Goal: Navigation & Orientation: Understand site structure

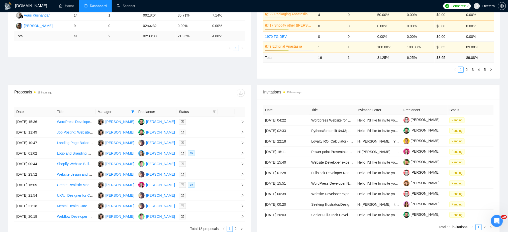
scroll to position [4, 0]
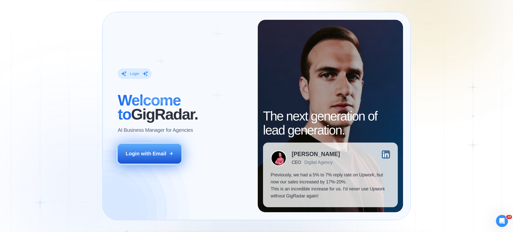
drag, startPoint x: 154, startPoint y: 149, endPoint x: 157, endPoint y: 160, distance: 11.5
click at [154, 149] on button "Login with Email" at bounding box center [149, 154] width 63 height 20
